Goal: Information Seeking & Learning: Learn about a topic

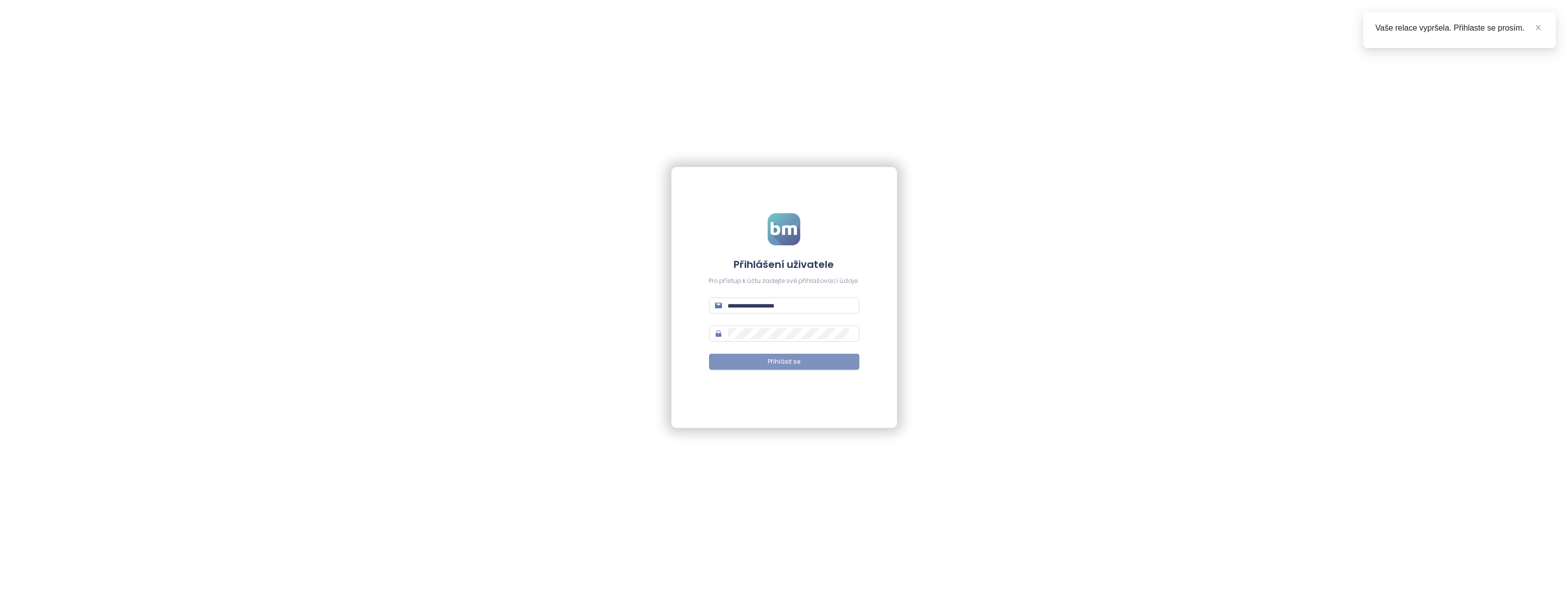
type input "**********"
click at [771, 361] on span "Přihlásit se" at bounding box center [784, 362] width 33 height 10
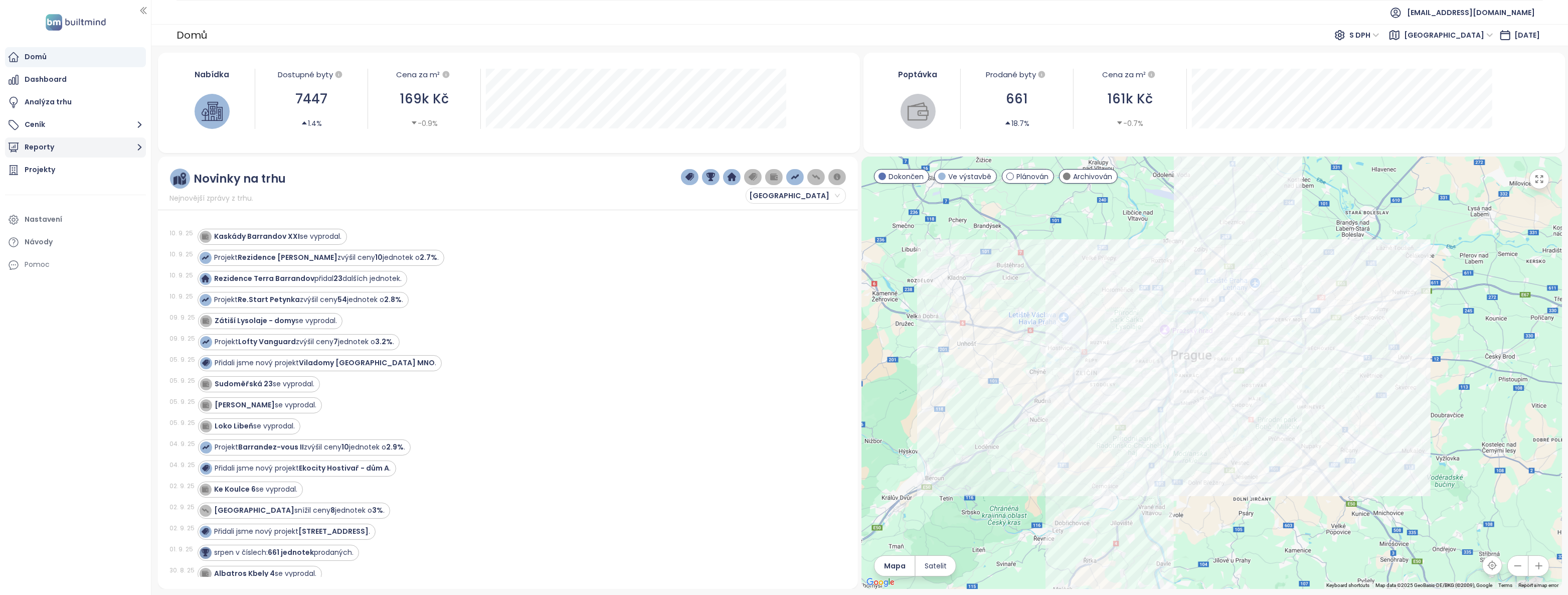
click at [84, 149] on button "Reporty" at bounding box center [75, 147] width 141 height 20
click at [42, 287] on div "Projekty" at bounding box center [40, 285] width 30 height 13
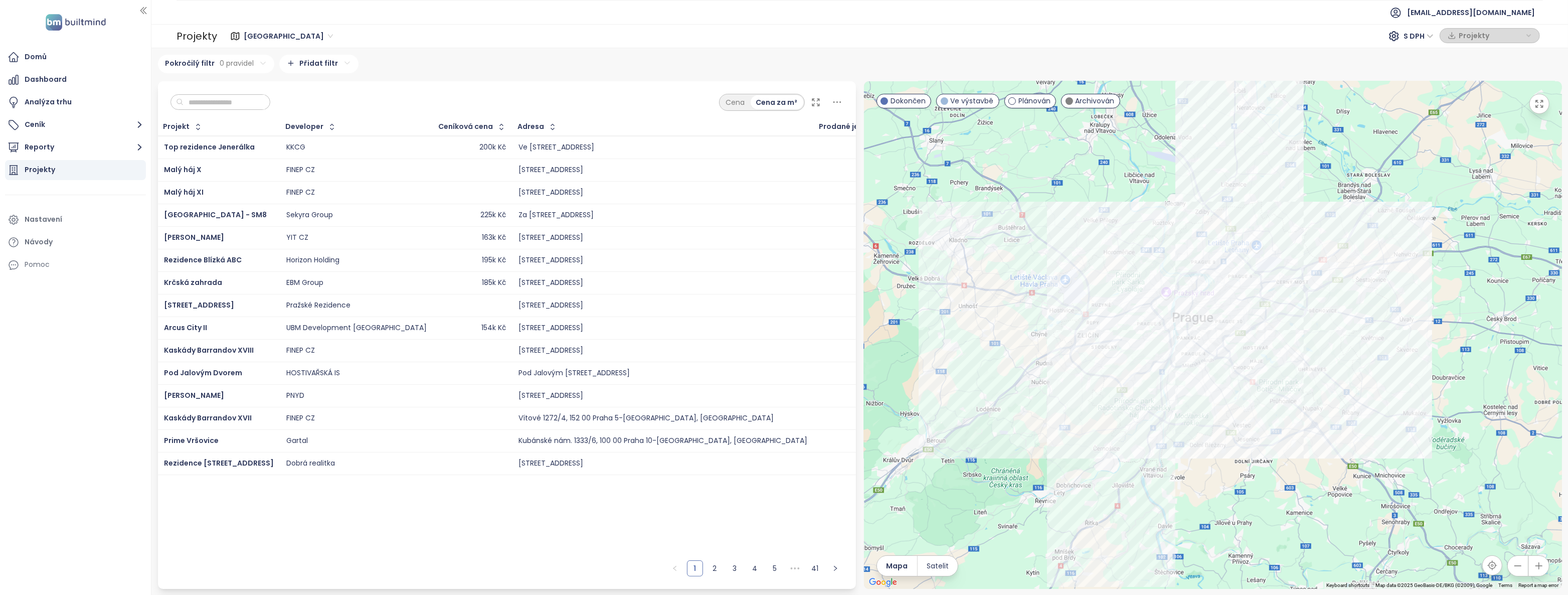
click at [214, 104] on input "text" at bounding box center [224, 102] width 81 height 15
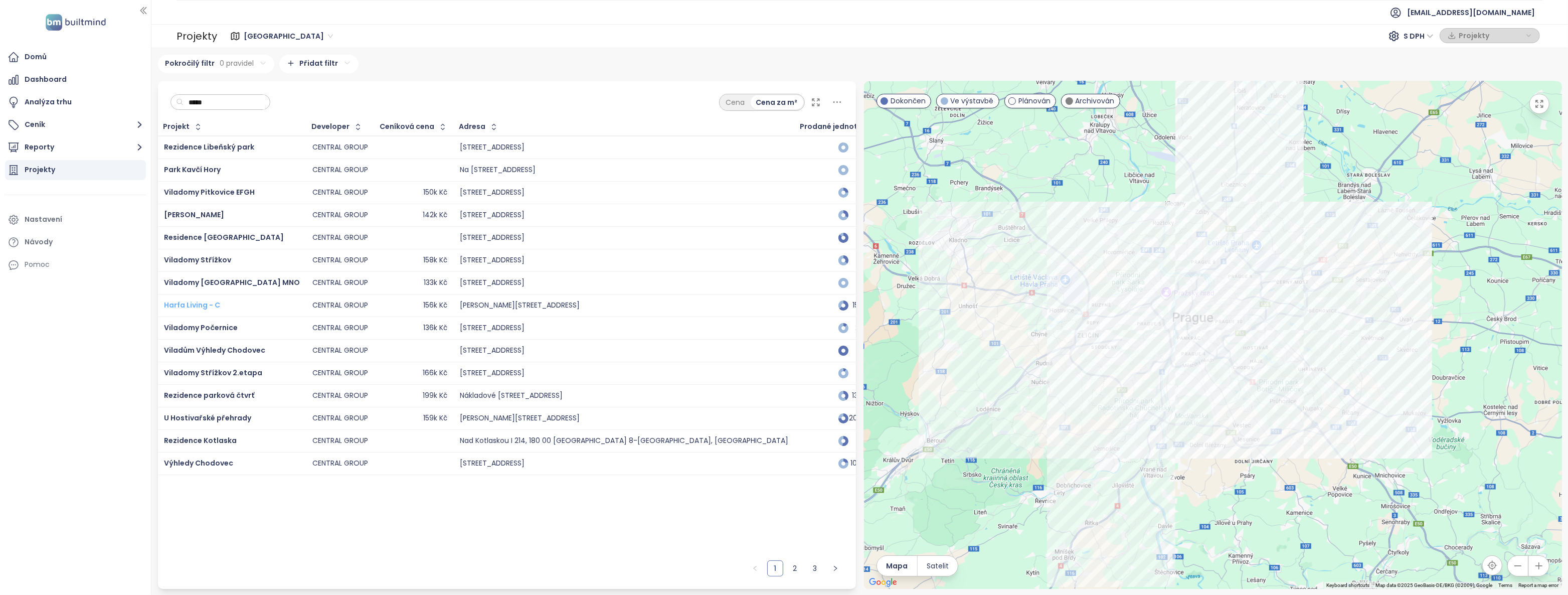
type input "*****"
click at [201, 303] on span "Harfa Living - C" at bounding box center [192, 305] width 56 height 10
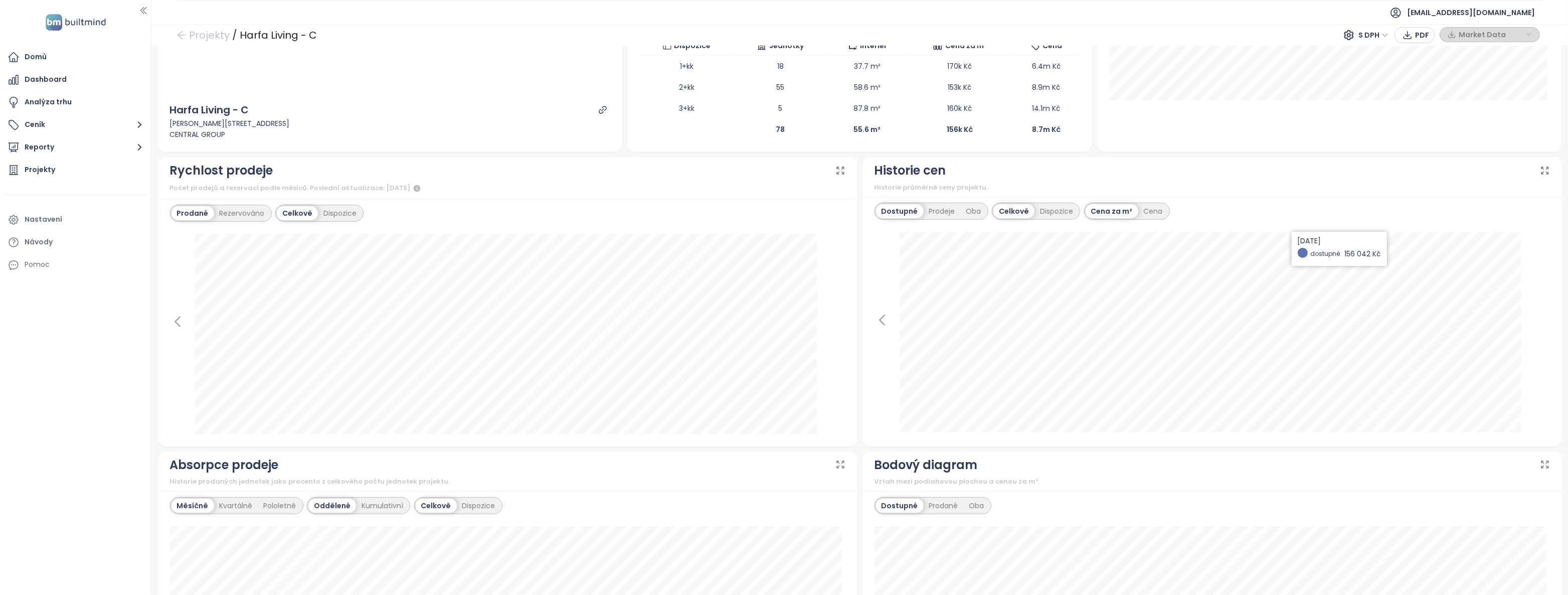
scroll to position [91, 0]
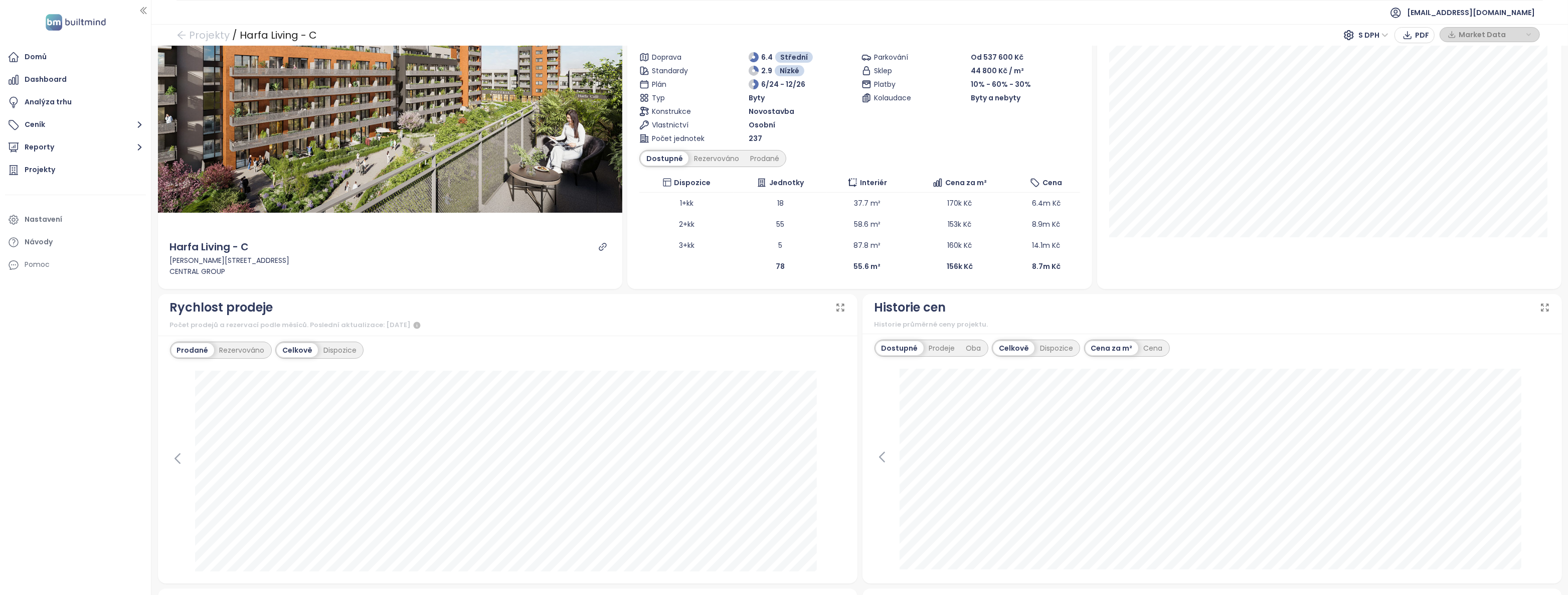
click at [1015, 347] on div "Celkově" at bounding box center [1014, 348] width 41 height 14
click at [1041, 349] on div "Dispozice" at bounding box center [1056, 348] width 44 height 14
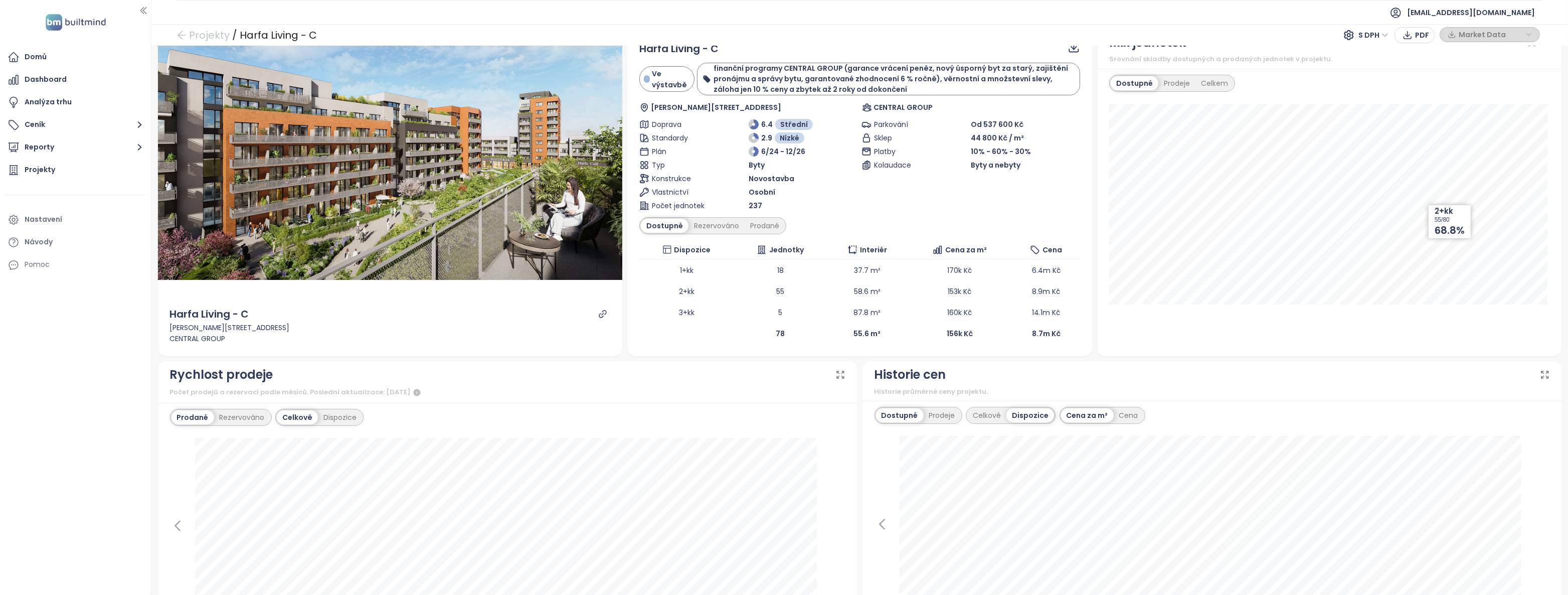
scroll to position [0, 0]
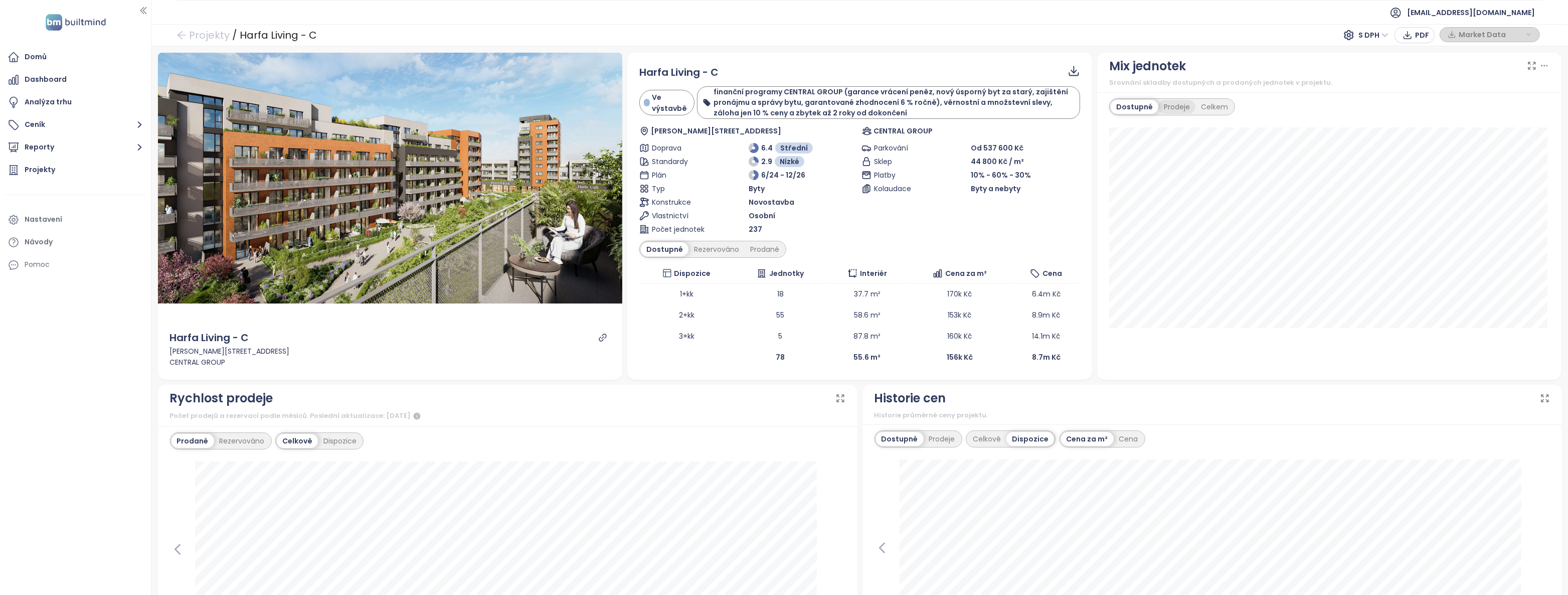
click at [1170, 108] on div "Prodeje" at bounding box center [1177, 107] width 37 height 14
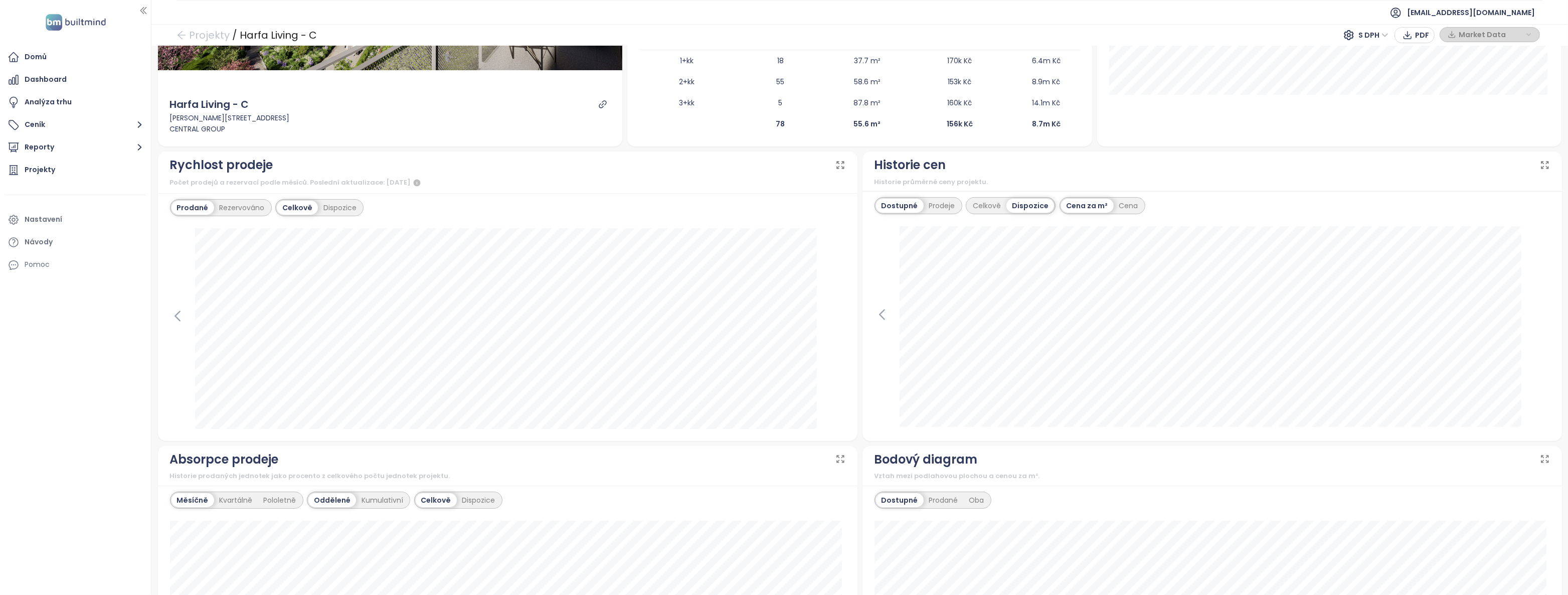
scroll to position [319, 0]
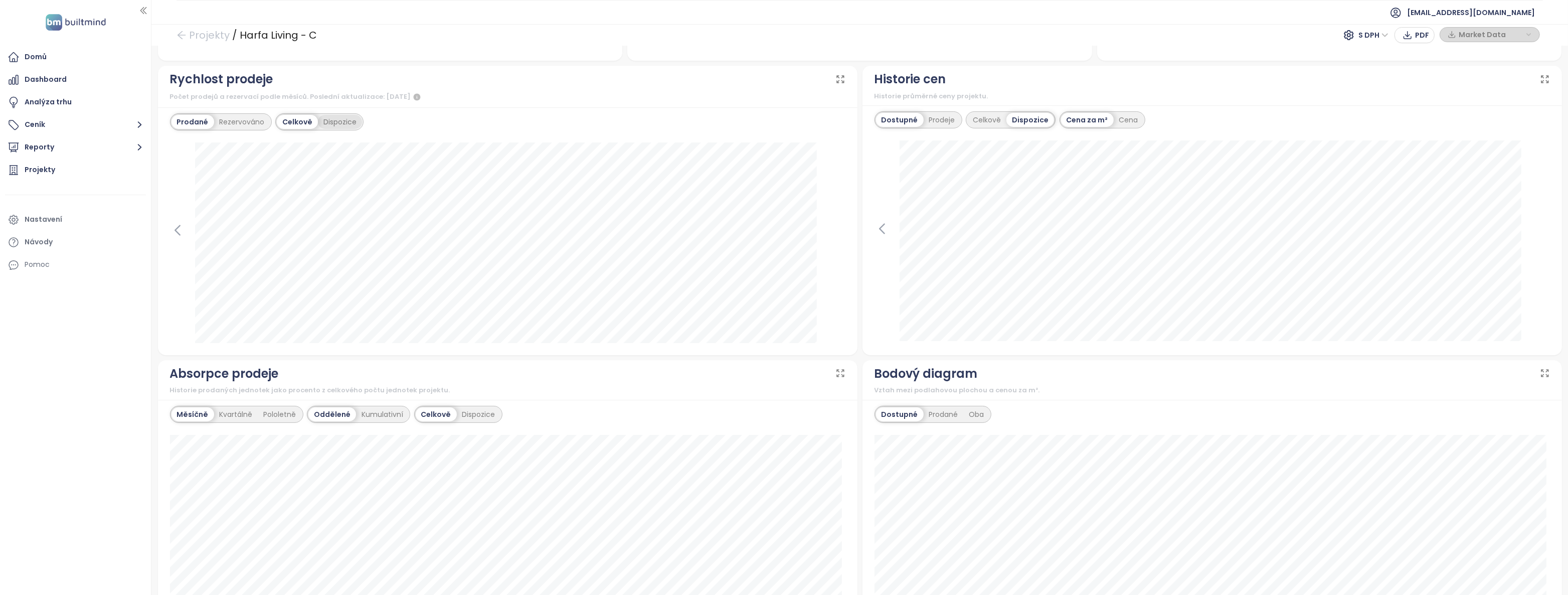
click at [331, 124] on div "Dispozice" at bounding box center [340, 122] width 44 height 14
click at [175, 228] on icon at bounding box center [177, 230] width 4 height 10
click at [833, 230] on icon at bounding box center [838, 230] width 15 height 15
